Goal: Information Seeking & Learning: Learn about a topic

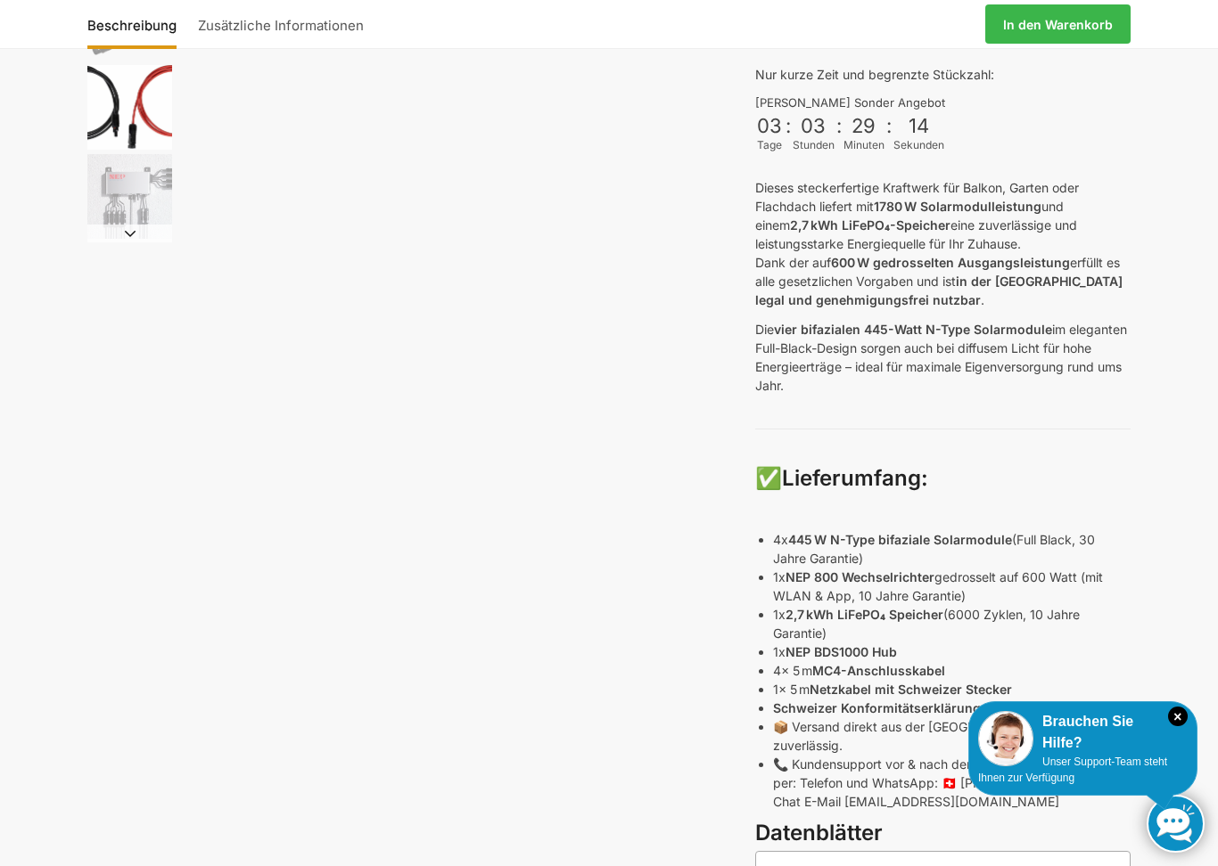
scroll to position [427, 0]
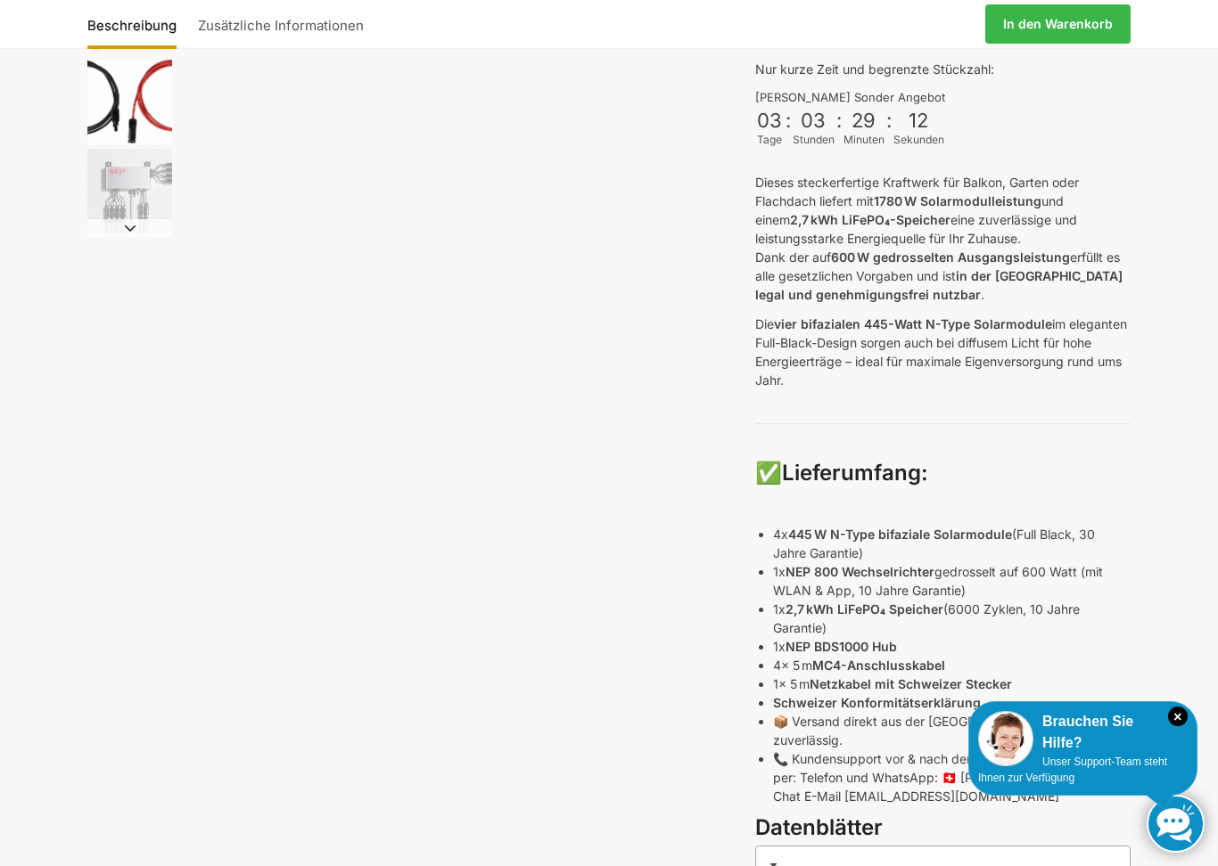
click at [119, 681] on div "Beschreibung Zusätzliche Informationen 2.499,00 CHF Ursprünglicher Preis war: 2…" at bounding box center [609, 458] width 1118 height 1514
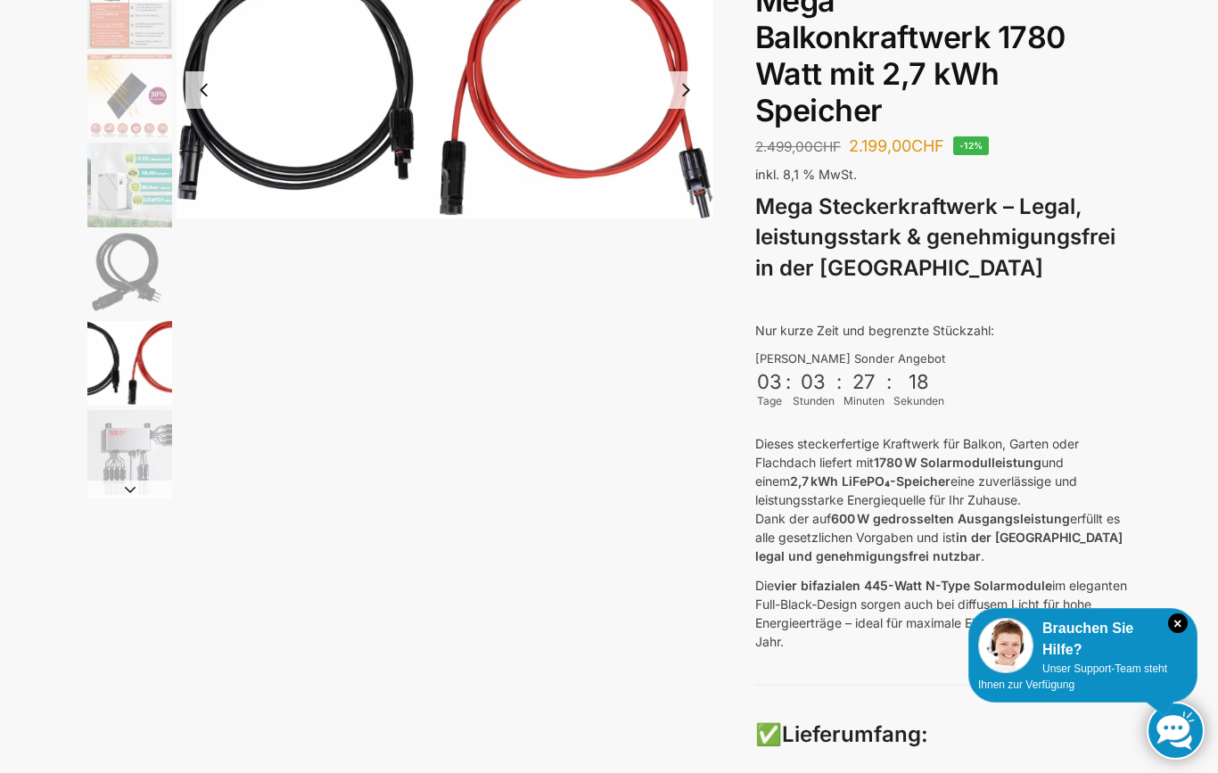
scroll to position [0, 0]
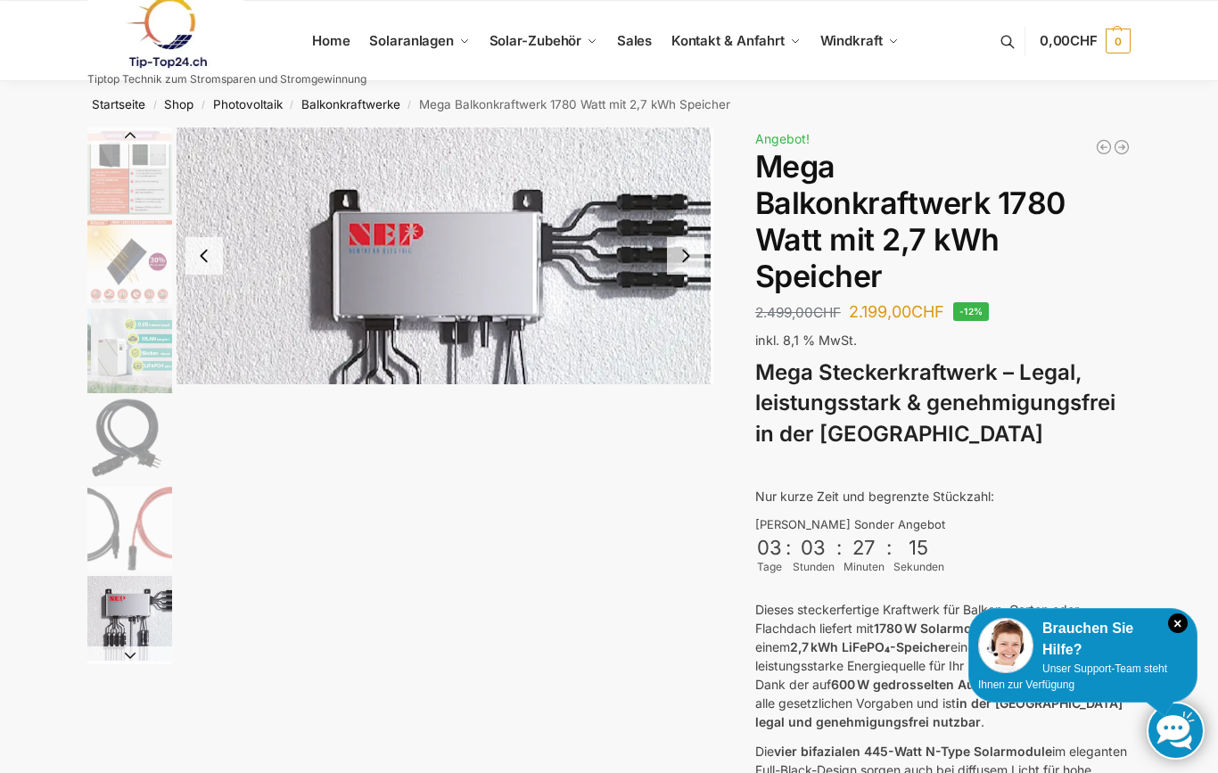
click at [106, 617] on img "8 / 9" at bounding box center [129, 618] width 85 height 85
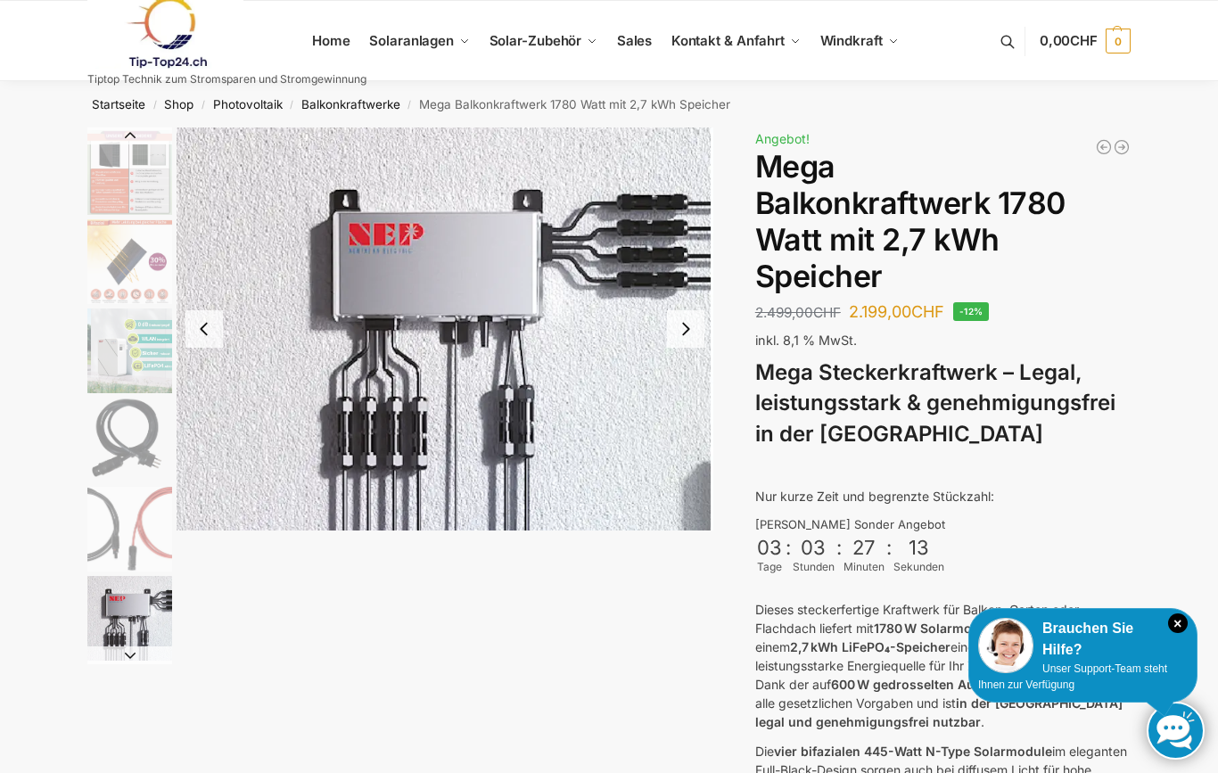
click at [685, 332] on button "Next slide" at bounding box center [685, 328] width 37 height 37
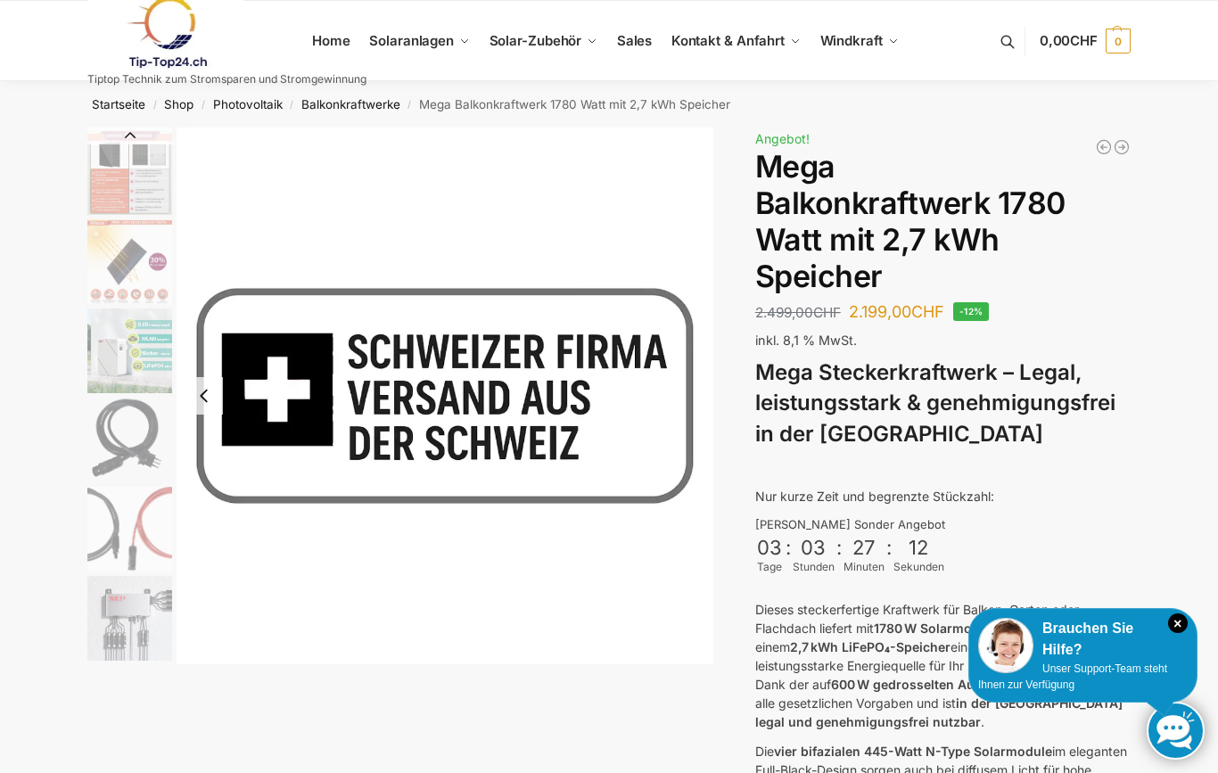
click at [778, 248] on h1 "Mega Balkonkraftwerk 1780 Watt mit 2,7 kWh Speicher" at bounding box center [942, 221] width 375 height 145
click at [198, 377] on button "Previous slide" at bounding box center [203, 395] width 37 height 37
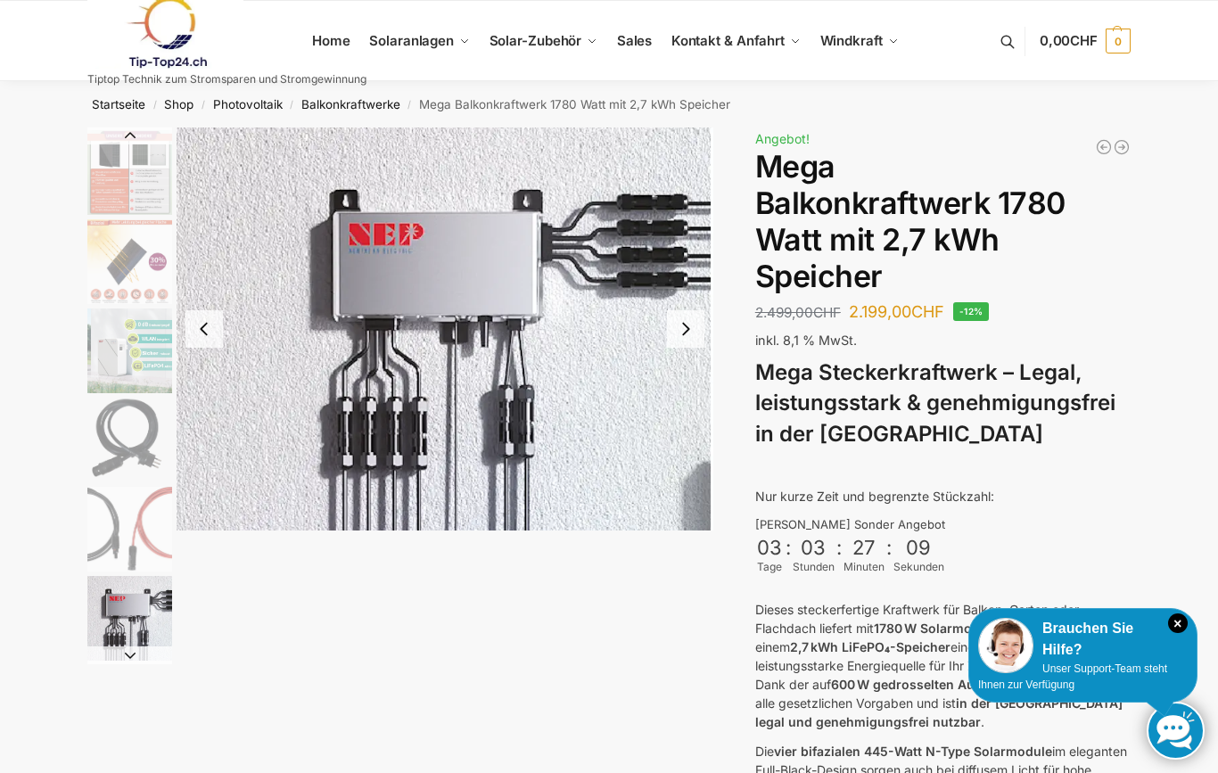
click at [202, 312] on button "Previous slide" at bounding box center [203, 328] width 37 height 37
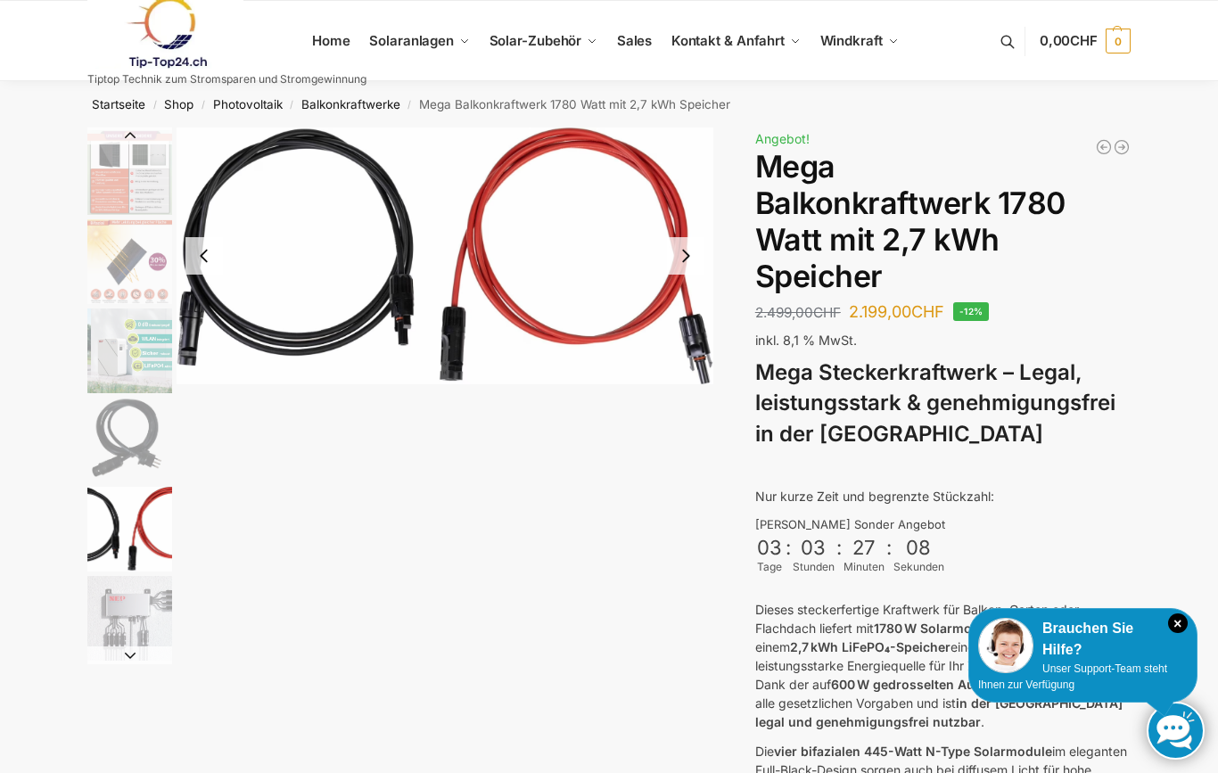
click at [190, 265] on button "Previous slide" at bounding box center [203, 255] width 37 height 37
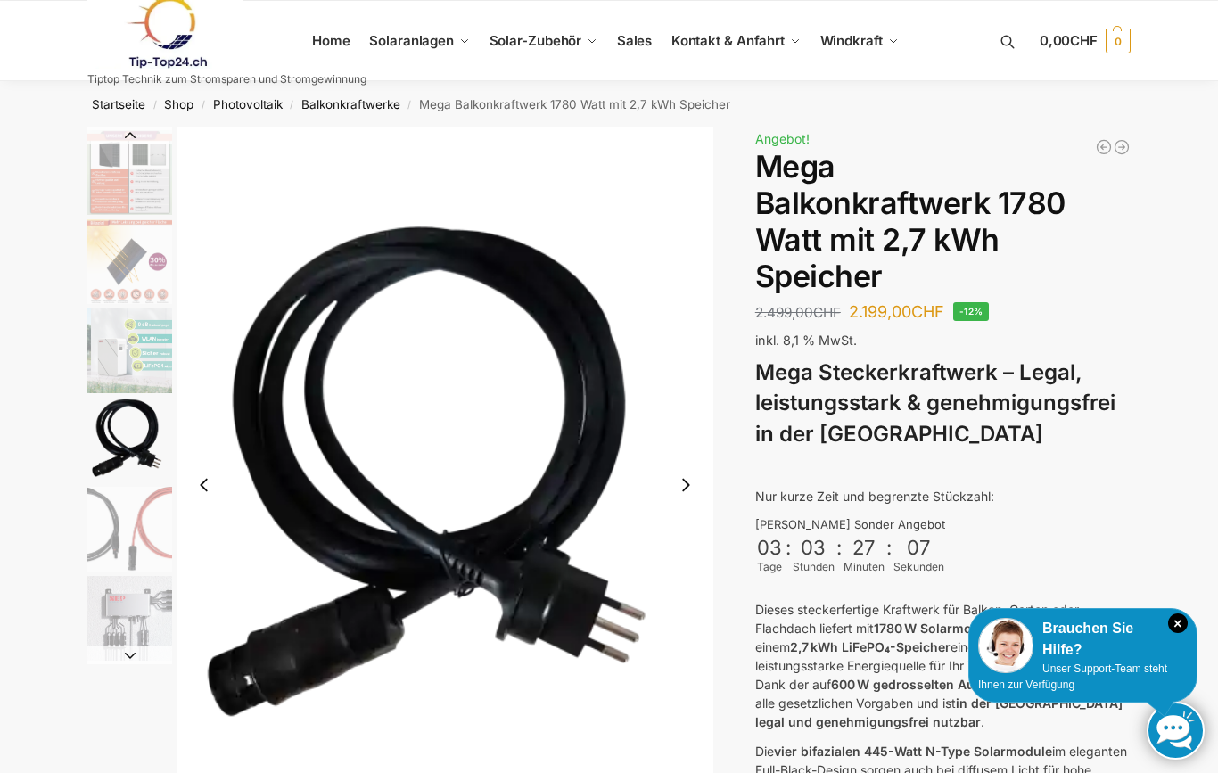
click at [211, 481] on button "Previous slide" at bounding box center [203, 484] width 37 height 37
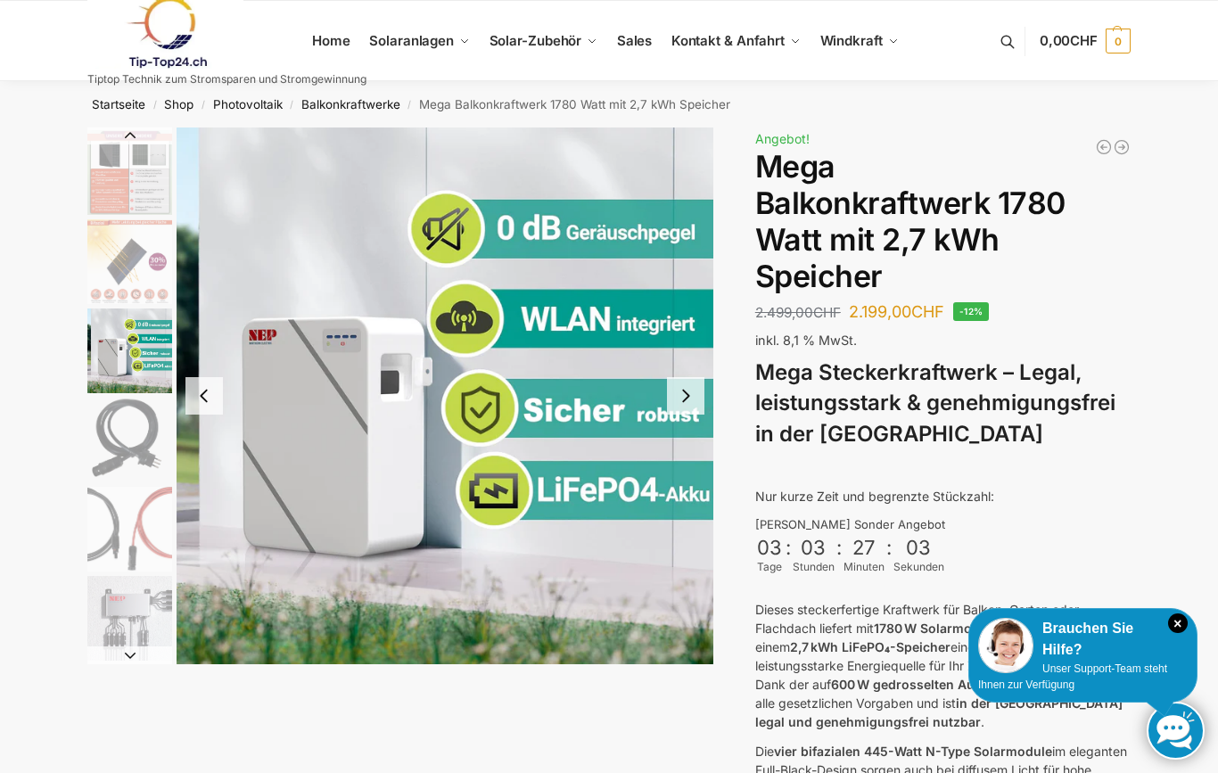
click at [212, 396] on button "Previous slide" at bounding box center [203, 395] width 37 height 37
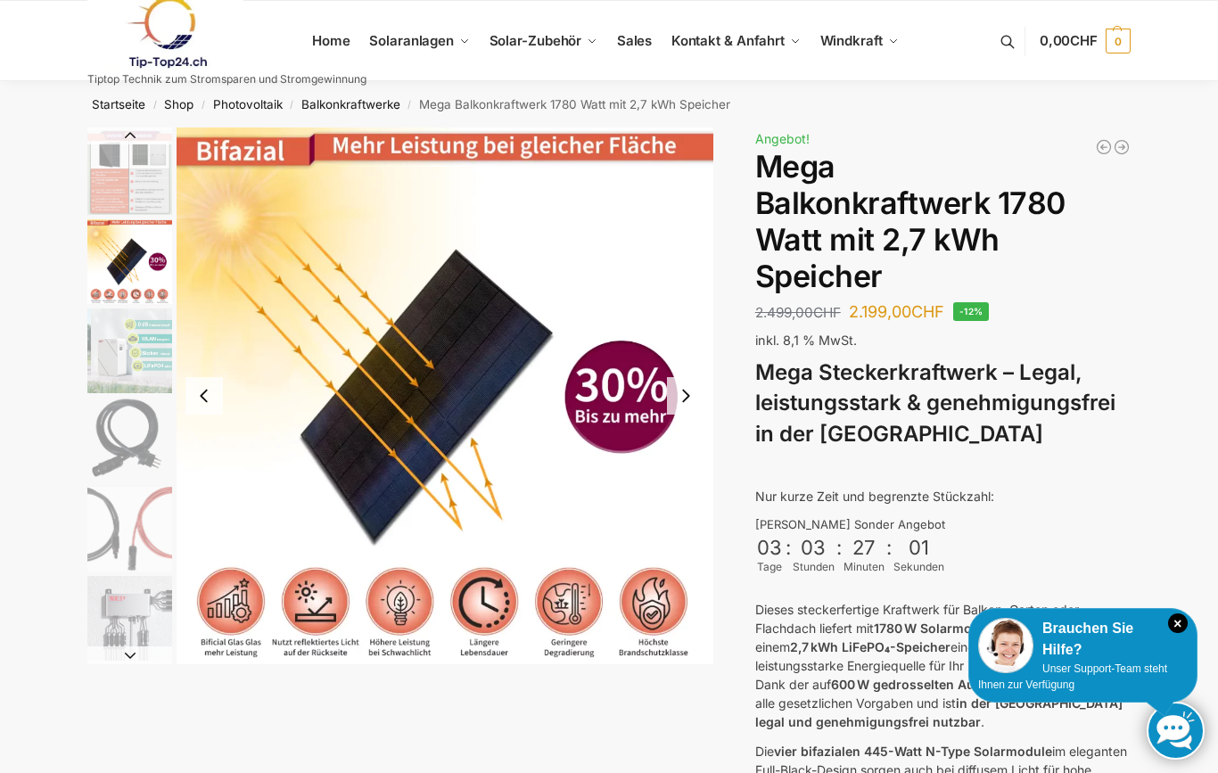
click at [202, 399] on button "Previous slide" at bounding box center [203, 395] width 37 height 37
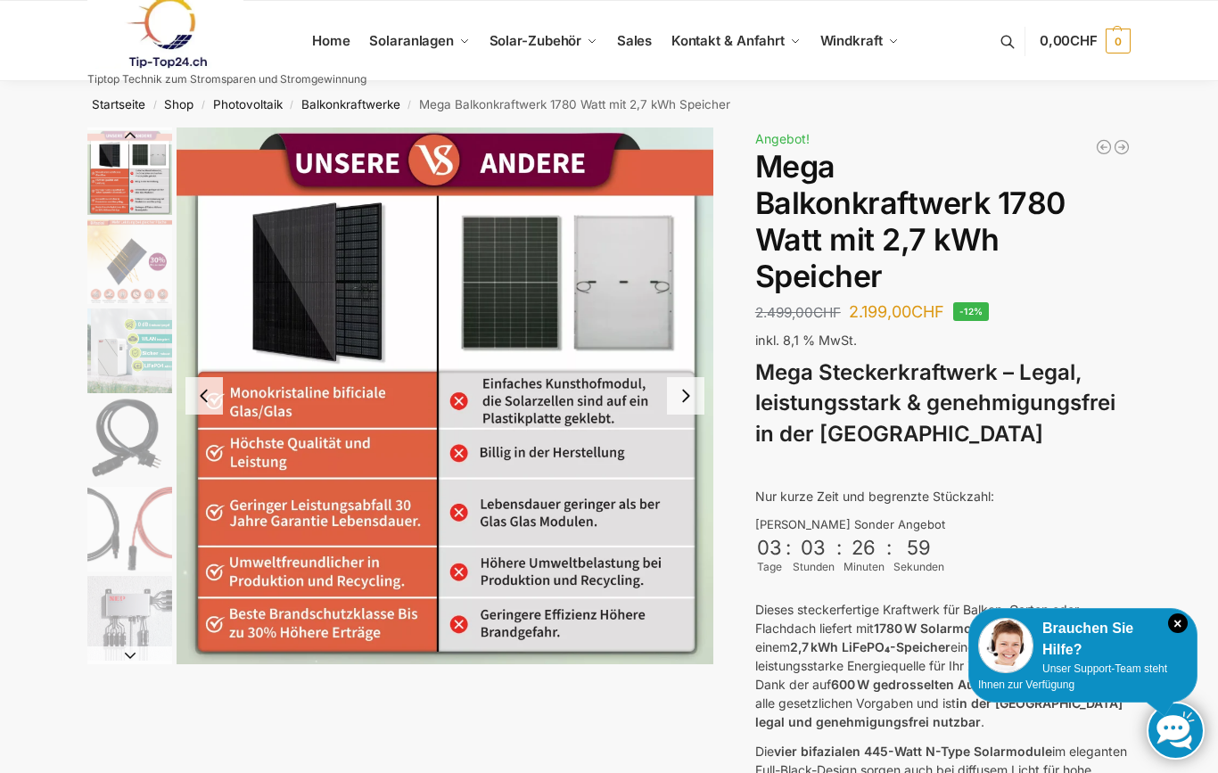
click at [202, 397] on button "Previous slide" at bounding box center [203, 395] width 37 height 37
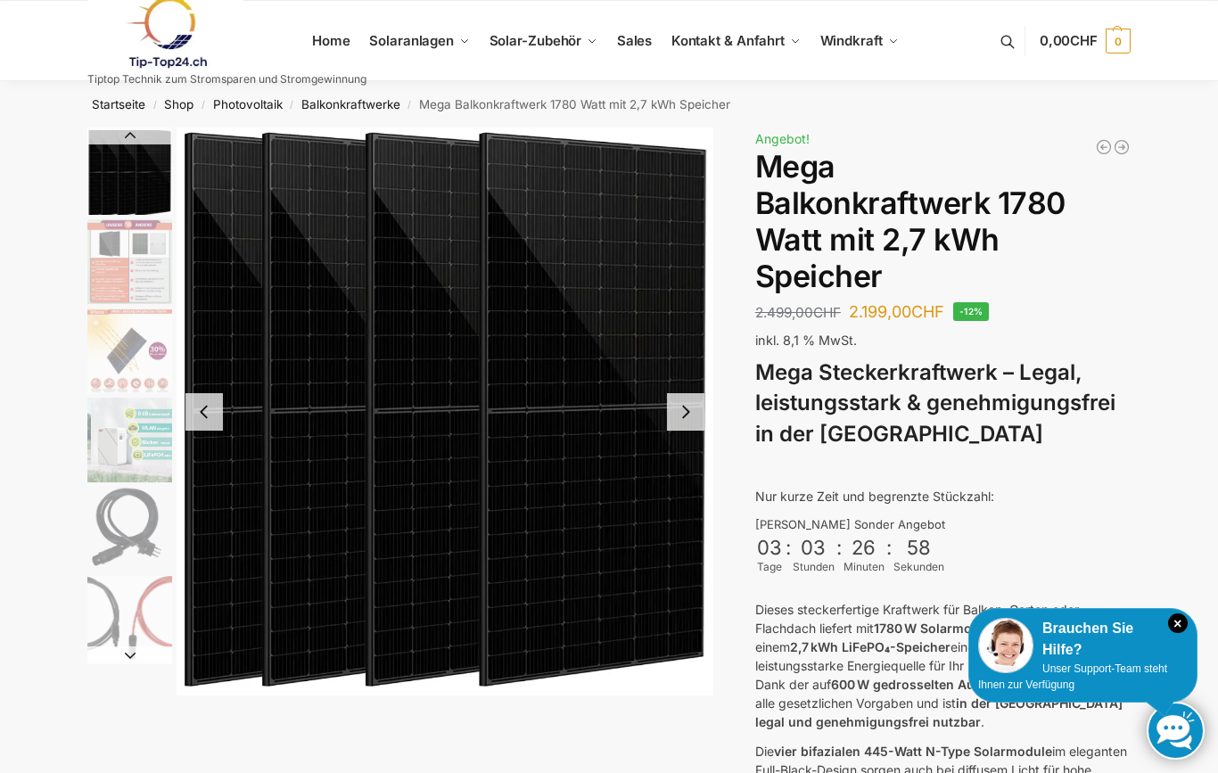
click at [199, 406] on button "Previous slide" at bounding box center [203, 411] width 37 height 37
